Goal: Task Accomplishment & Management: Manage account settings

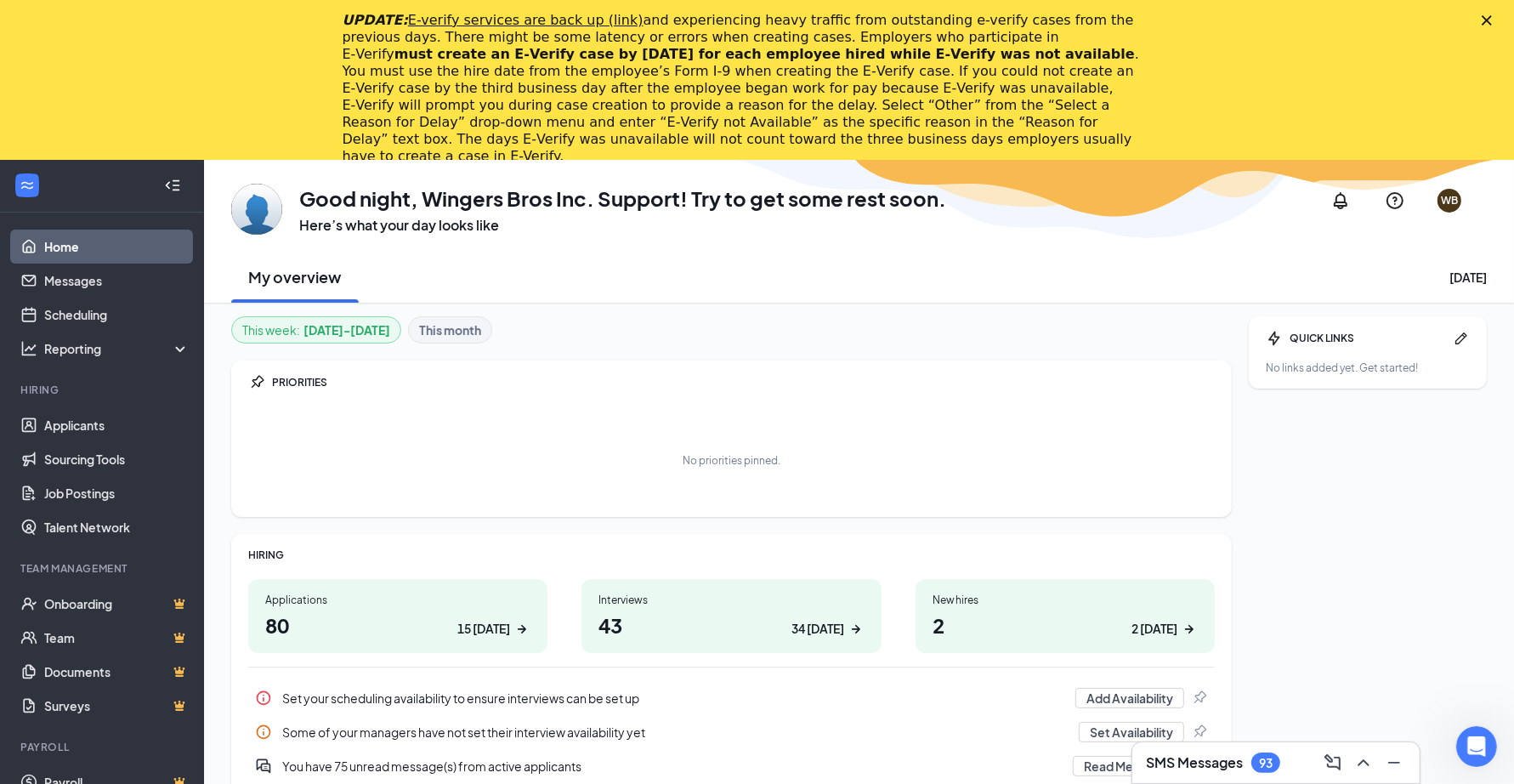
click at [1505, 14] on div "UPDATE: E-verify services are back up (link) and experiencing heavy traffic fro…" at bounding box center [757, 88] width 1514 height 163
click at [1497, 25] on div "UPDATE: E-verify services are back up (link) and experiencing heavy traffic fro…" at bounding box center [757, 88] width 1514 height 163
click at [1491, 17] on polygon "Close" at bounding box center [1486, 20] width 10 height 10
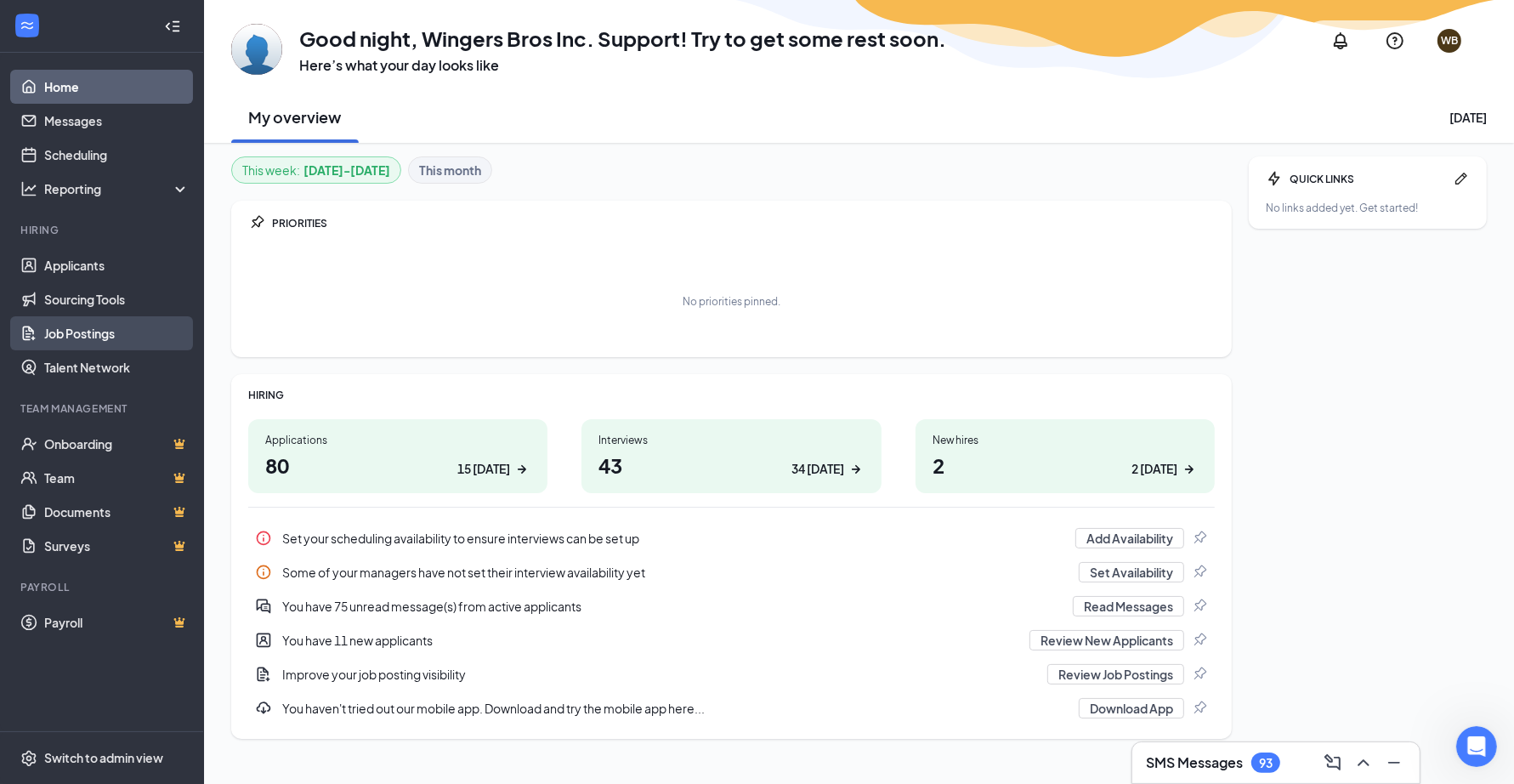
click at [93, 326] on link "Job Postings" at bounding box center [116, 333] width 145 height 34
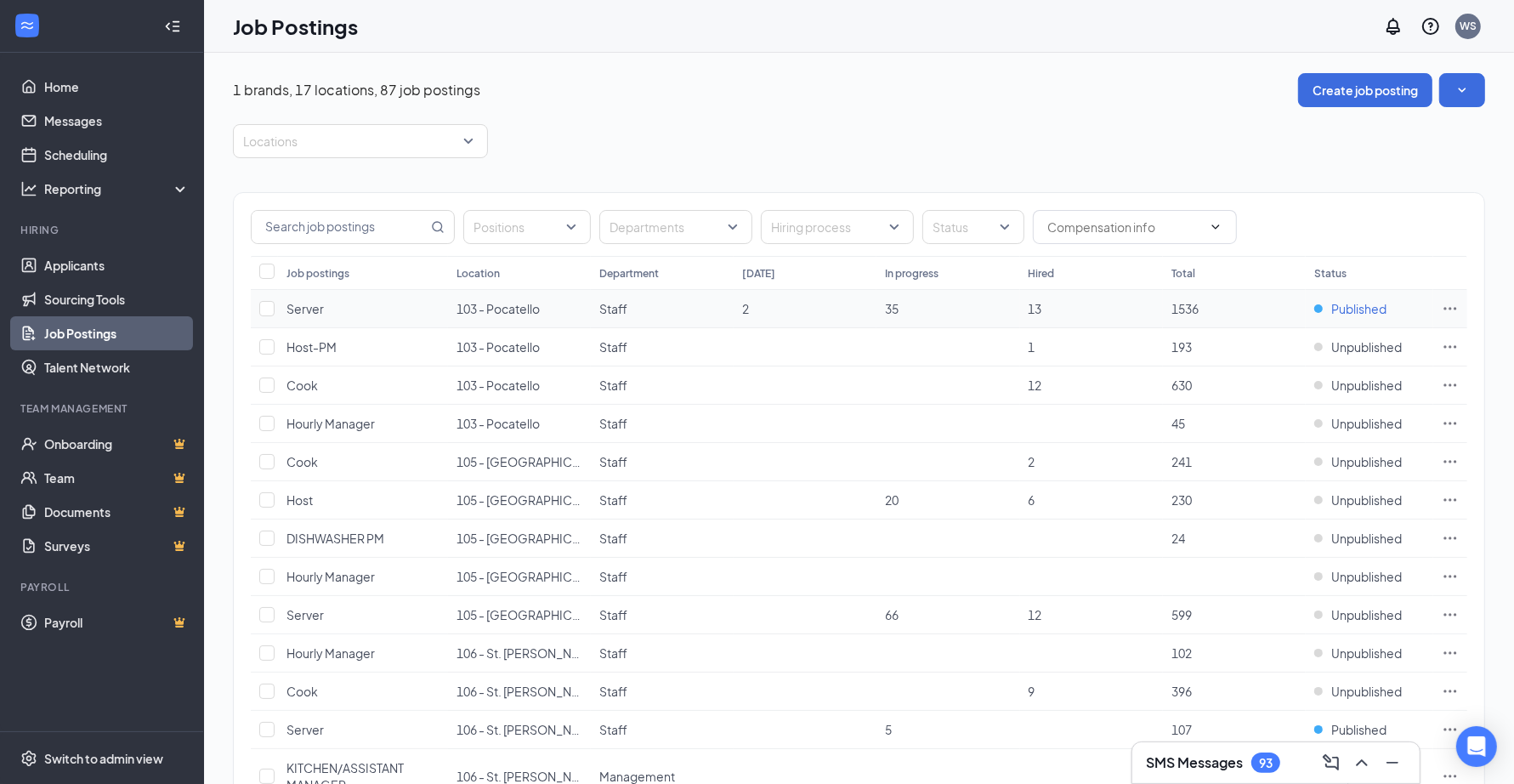
click at [1366, 308] on span "Published" at bounding box center [1358, 308] width 55 height 17
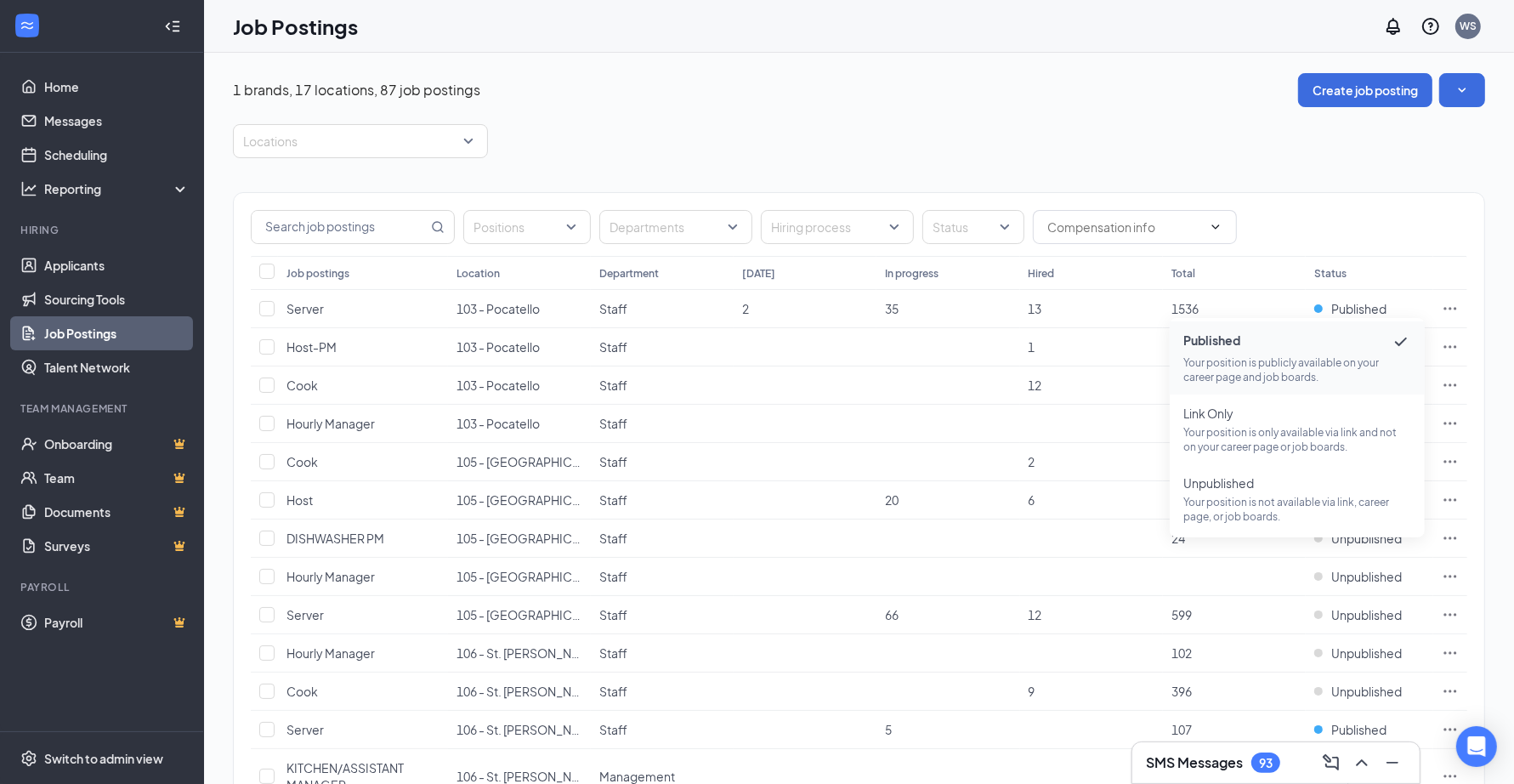
click at [1379, 210] on div "Positions Departments Hiring process Status" at bounding box center [859, 227] width 1216 height 34
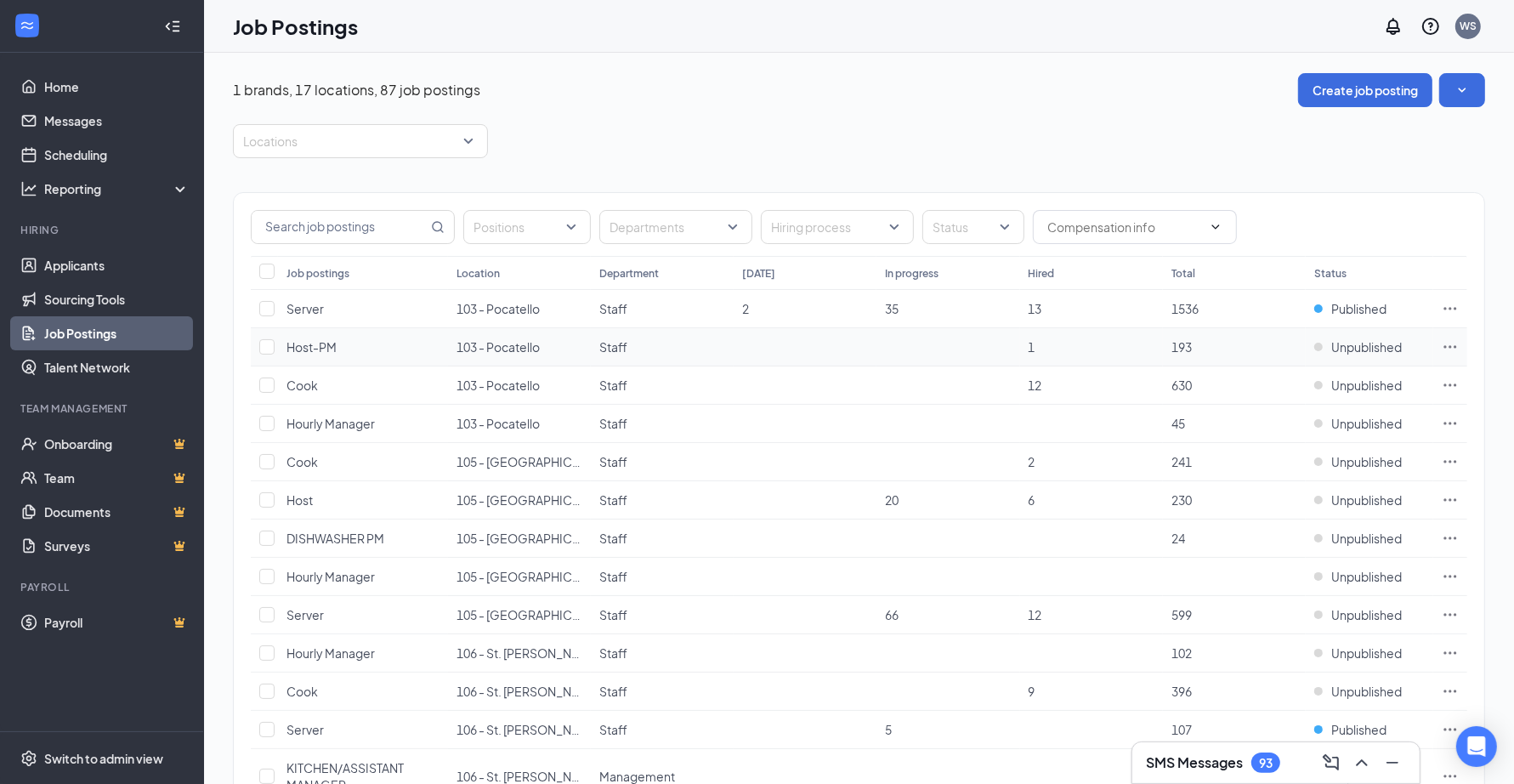
click at [1447, 346] on icon "Ellipses" at bounding box center [1450, 347] width 17 height 17
